Goal: Task Accomplishment & Management: Manage account settings

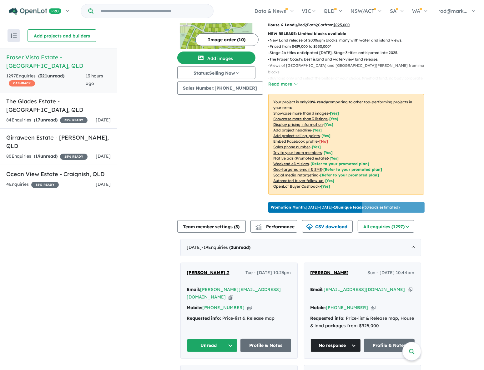
scroll to position [142, 0]
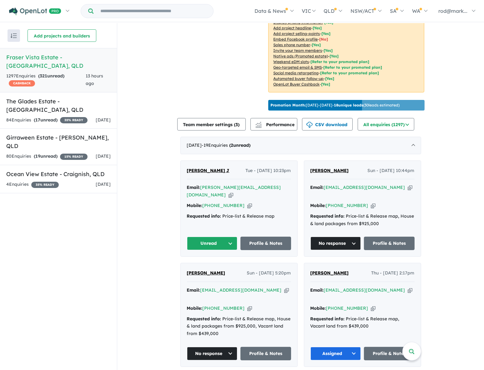
drag, startPoint x: 239, startPoint y: 195, endPoint x: 235, endPoint y: 159, distance: 36.2
click at [247, 203] on icon "button" at bounding box center [249, 206] width 5 height 7
click at [233, 192] on icon "button" at bounding box center [231, 195] width 5 height 7
click at [229, 237] on button "Unread" at bounding box center [212, 243] width 51 height 13
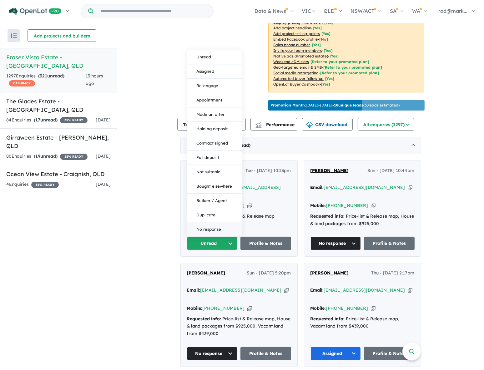
click at [224, 223] on button "No response" at bounding box center [214, 230] width 54 height 14
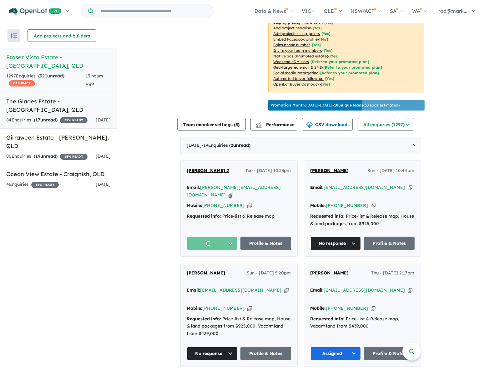
click at [71, 97] on h5 "The Glades Estate - Wondunna , QLD" at bounding box center [58, 105] width 104 height 17
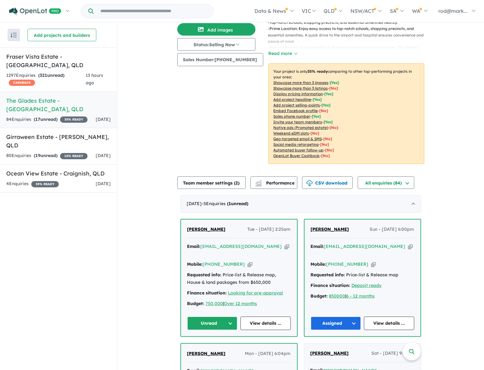
scroll to position [170, 0]
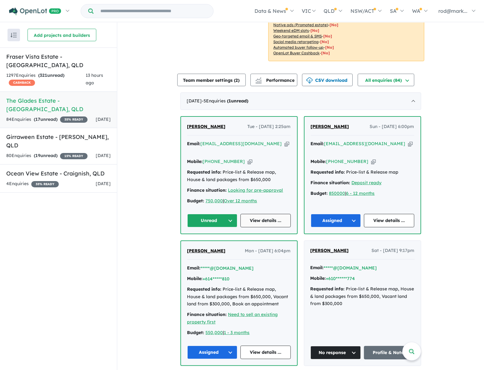
click at [266, 214] on link "View details ..." at bounding box center [265, 220] width 50 height 13
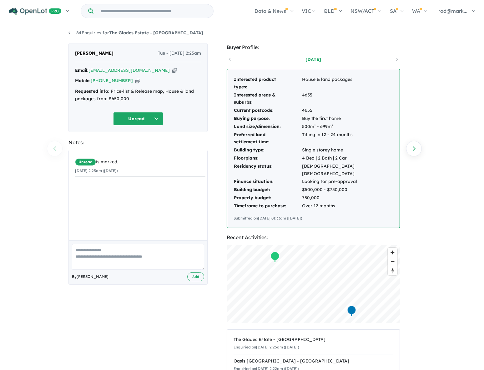
click at [172, 70] on icon "button" at bounding box center [174, 70] width 5 height 7
drag, startPoint x: 143, startPoint y: 70, endPoint x: 129, endPoint y: 20, distance: 52.2
click at [172, 68] on icon "button" at bounding box center [174, 70] width 5 height 7
click at [172, 70] on icon "button" at bounding box center [174, 70] width 5 height 7
